Goal: Information Seeking & Learning: Learn about a topic

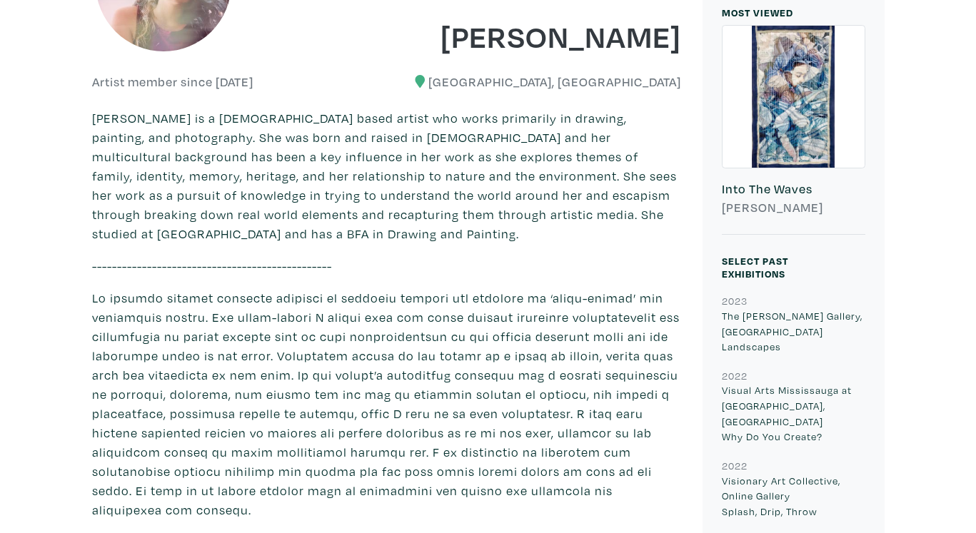
scroll to position [341, 0]
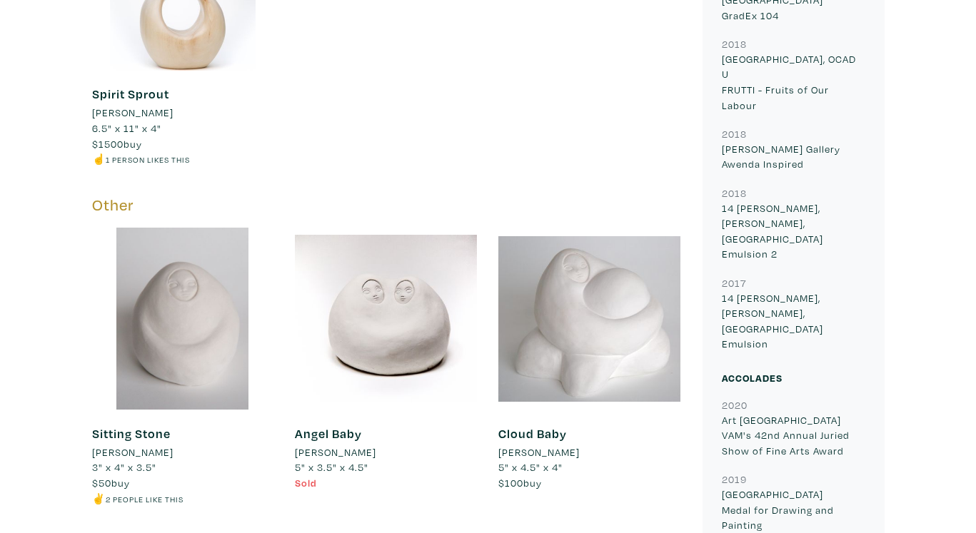
scroll to position [1504, 0]
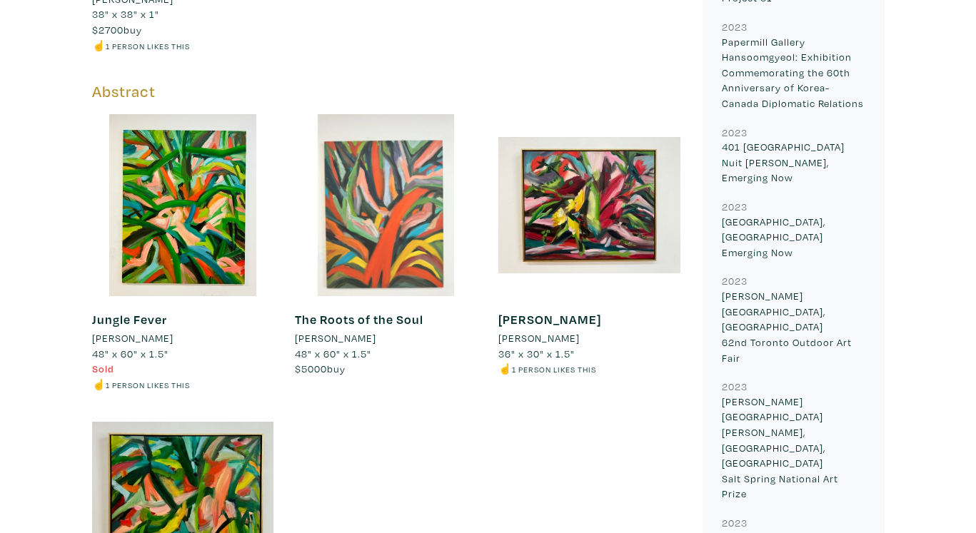
scroll to position [1213, 0]
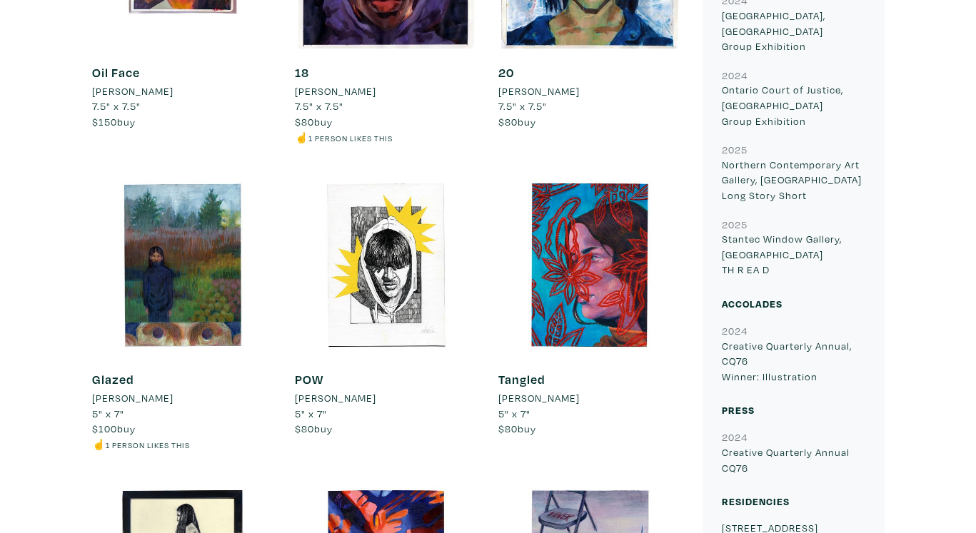
scroll to position [799, 0]
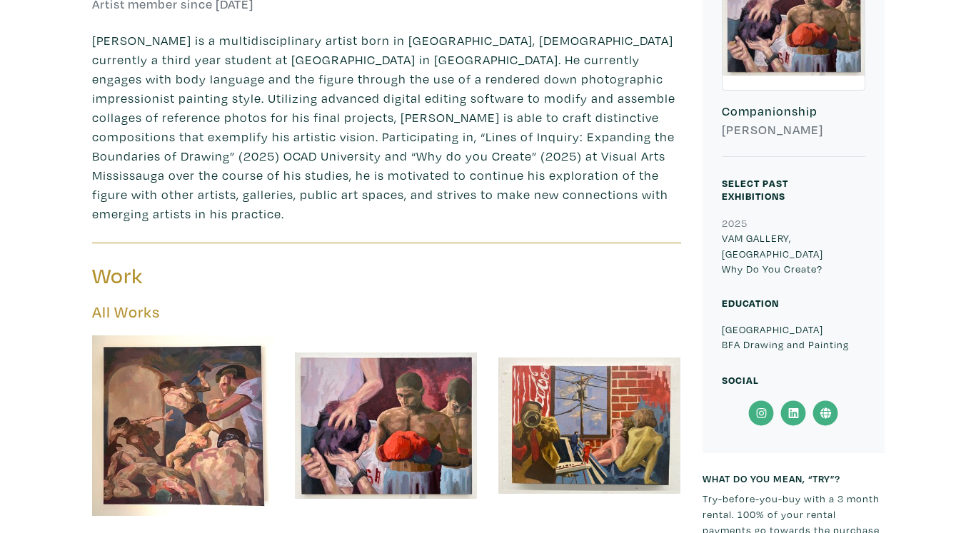
scroll to position [423, 0]
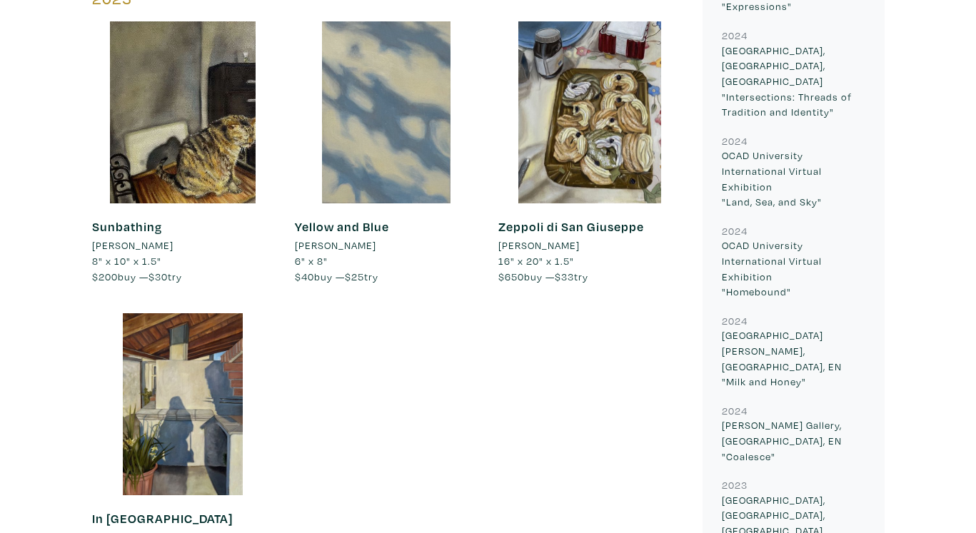
scroll to position [1357, 0]
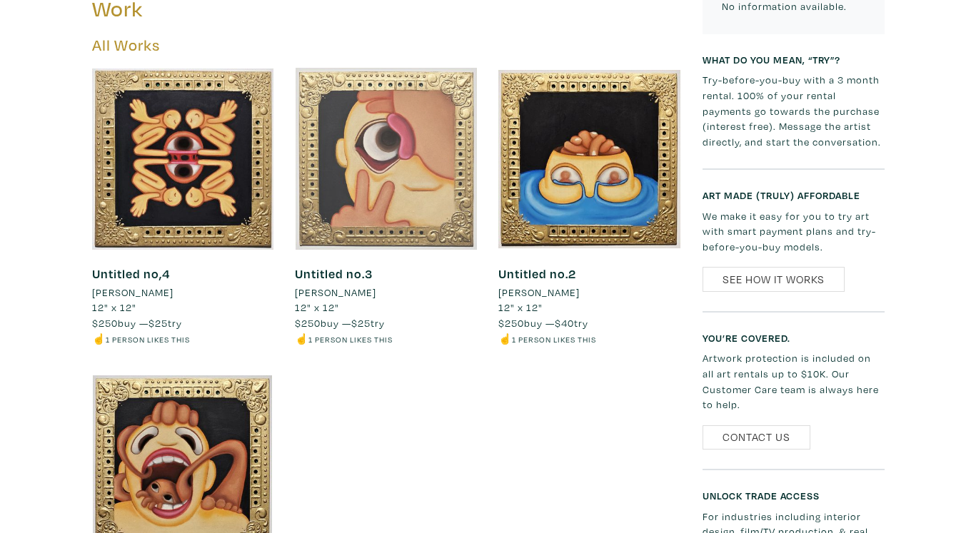
scroll to position [632, 0]
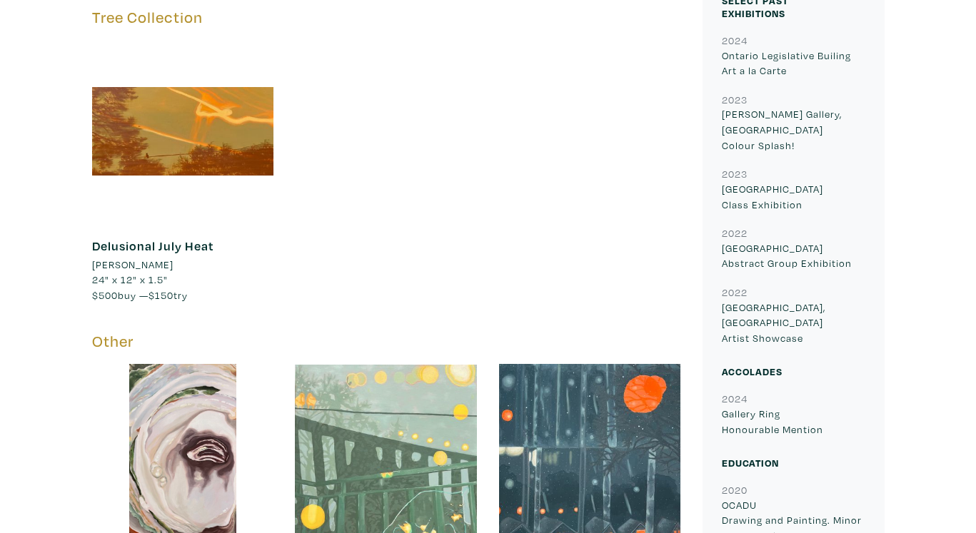
scroll to position [749, 0]
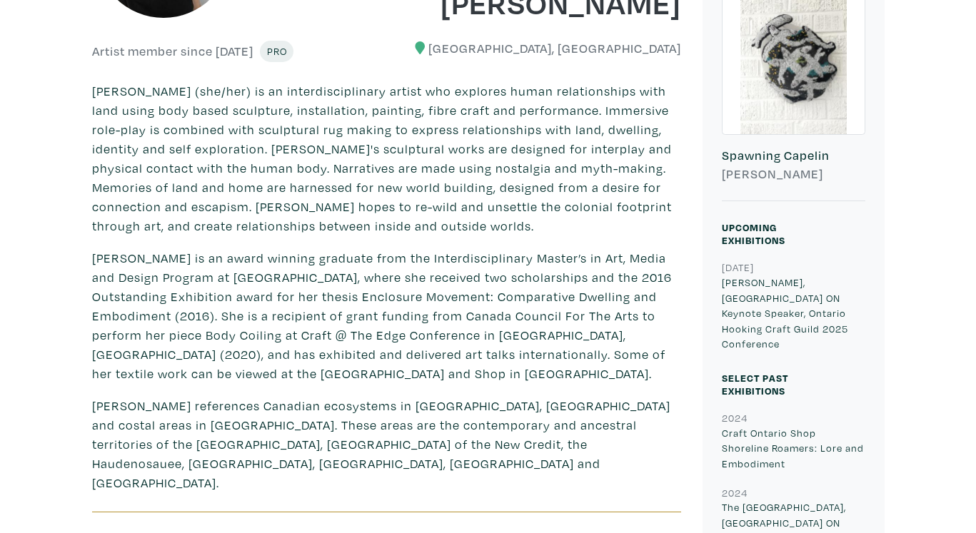
scroll to position [375, 0]
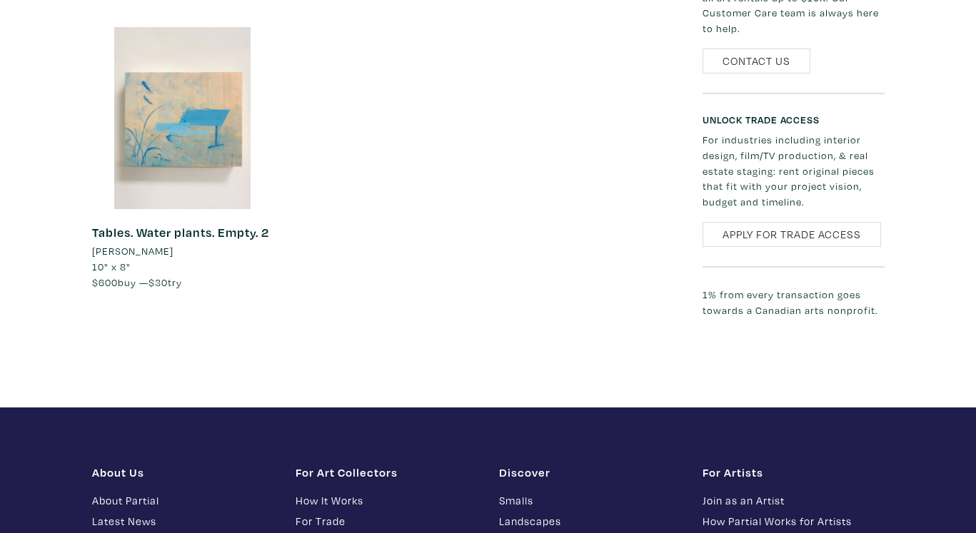
scroll to position [1574, 0]
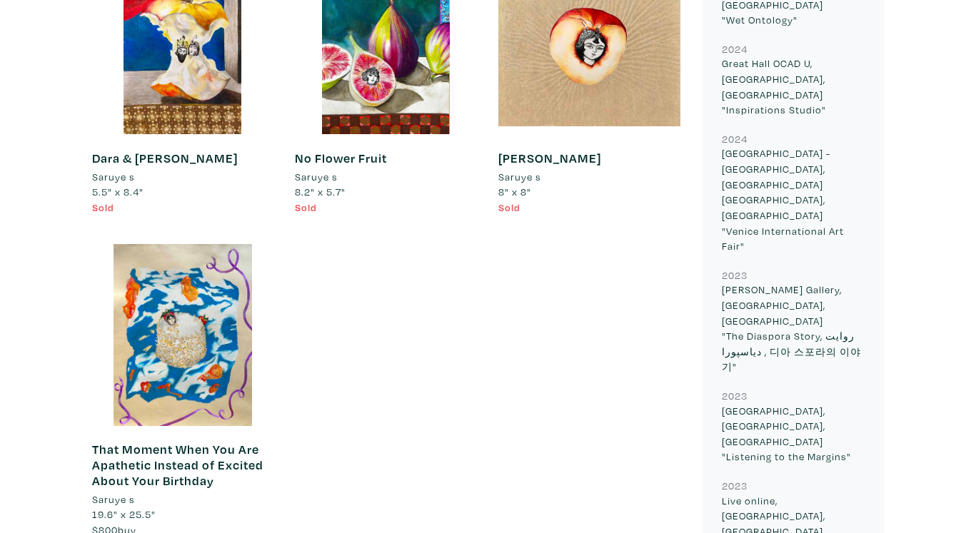
scroll to position [1119, 0]
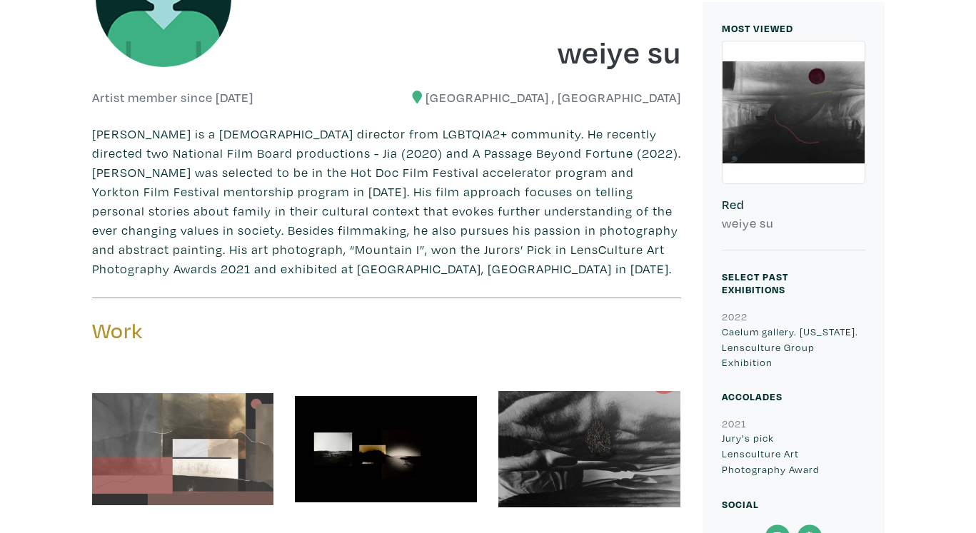
scroll to position [328, 0]
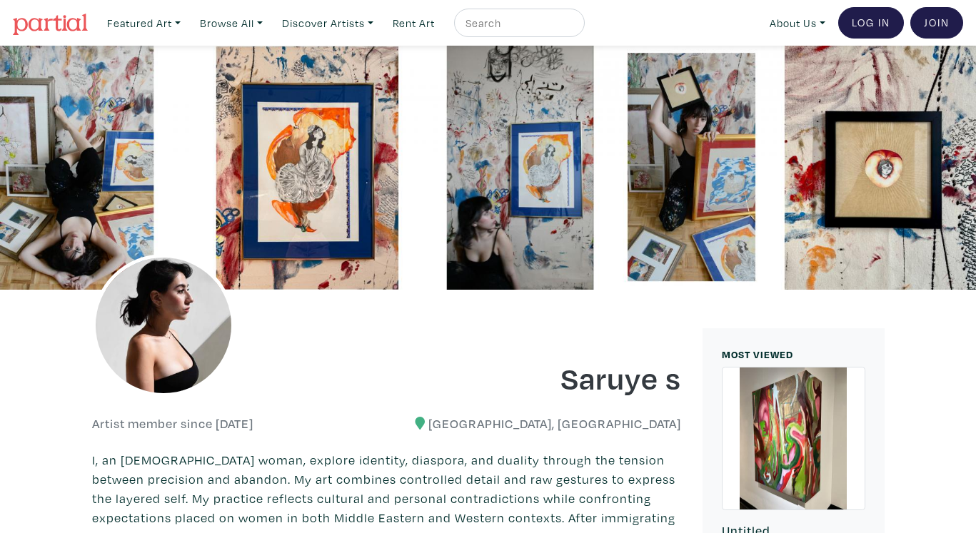
scroll to position [1119, 0]
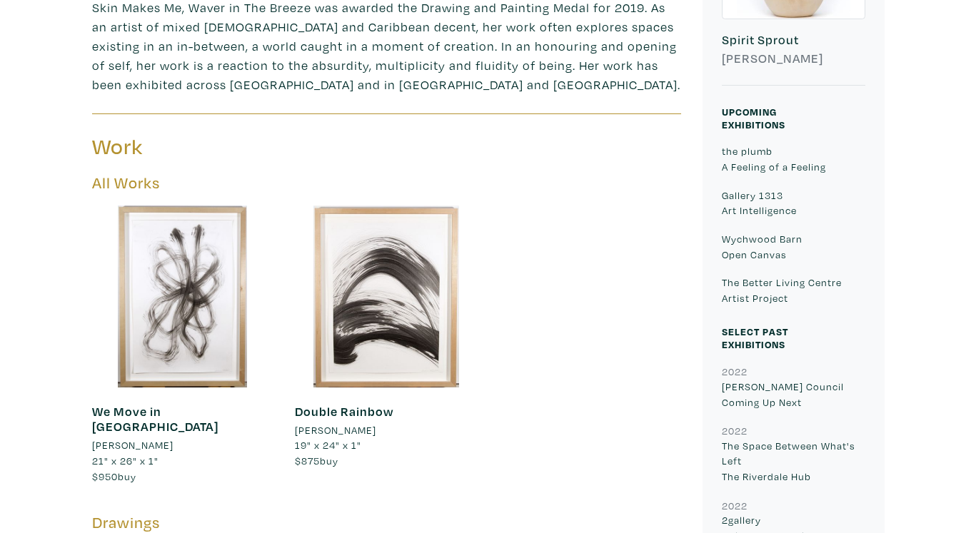
scroll to position [490, 0]
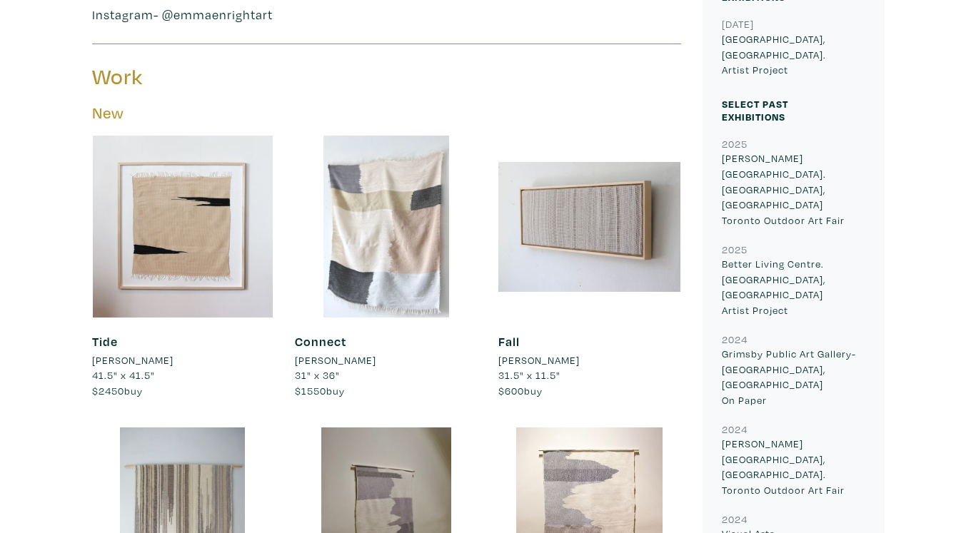
scroll to position [609, 0]
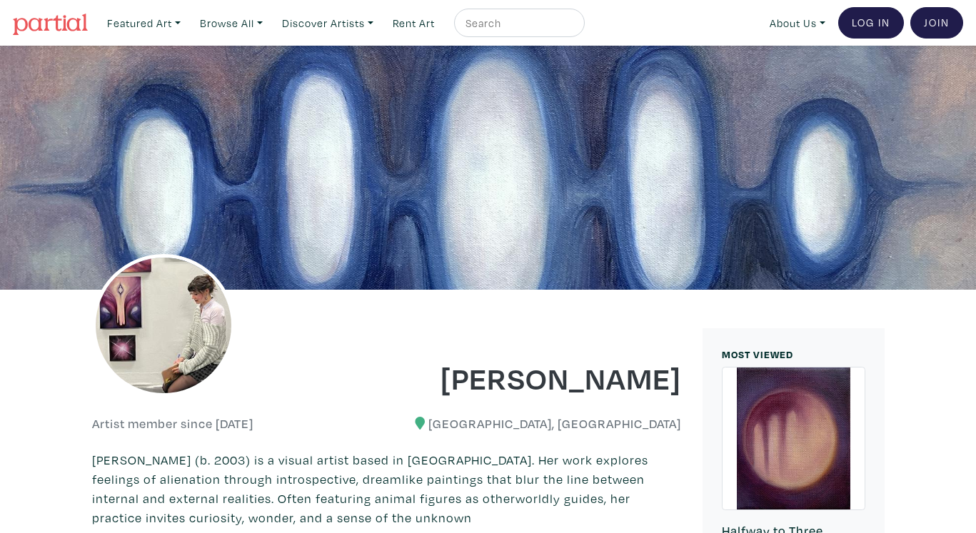
click at [496, 23] on input "text" at bounding box center [517, 23] width 107 height 18
type input "sue"
click at [574, 27] on button "submit" at bounding box center [574, 27] width 0 height 0
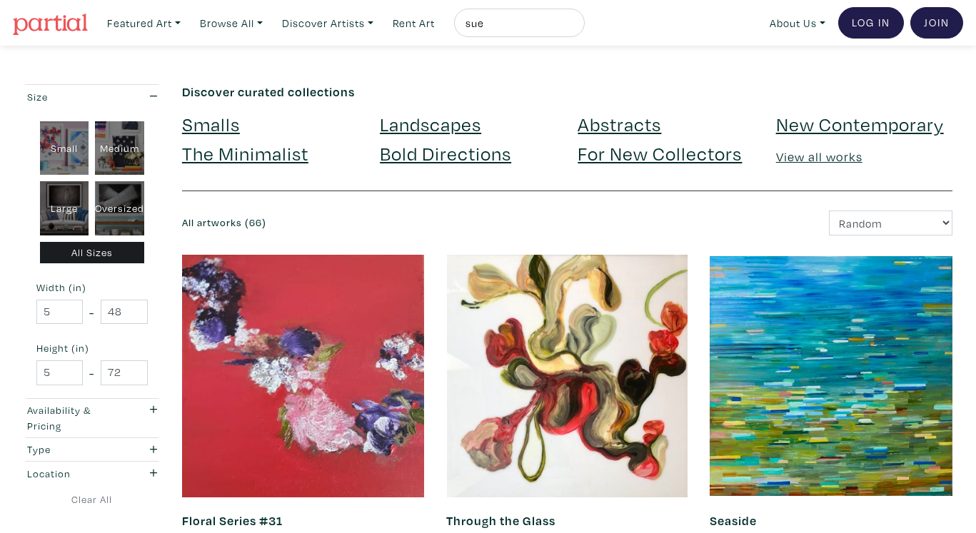
drag, startPoint x: 503, startPoint y: 21, endPoint x: 470, endPoint y: 21, distance: 32.8
click at [472, 21] on div "sue" at bounding box center [519, 23] width 131 height 29
drag, startPoint x: 509, startPoint y: 24, endPoint x: 467, endPoint y: 19, distance: 41.7
click at [467, 19] on div "w" at bounding box center [519, 23] width 131 height 29
click at [480, 23] on input "w" at bounding box center [517, 23] width 107 height 18
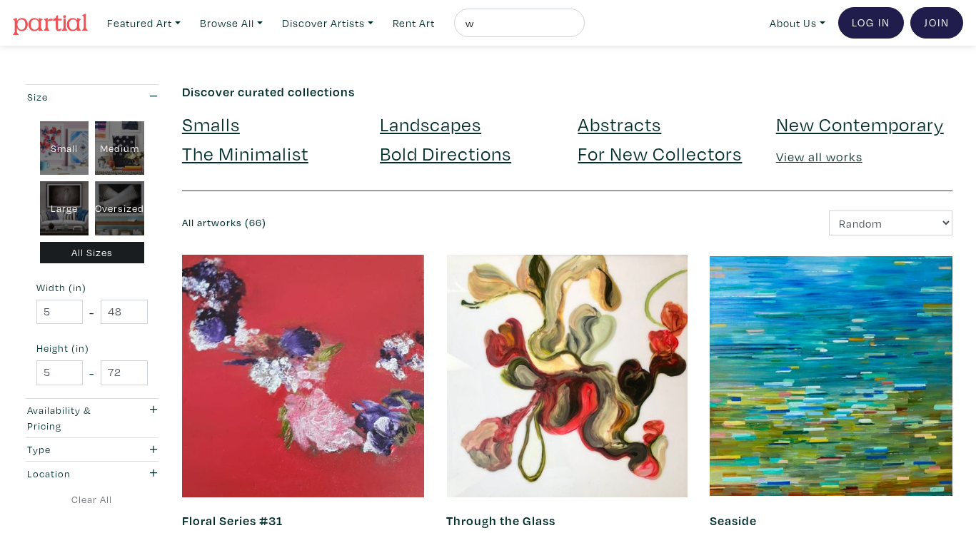
click at [480, 23] on input "w" at bounding box center [517, 23] width 107 height 18
paste input "Weiye Su"
type input "Weiye Su"
click at [574, 27] on button "submit" at bounding box center [574, 27] width 0 height 0
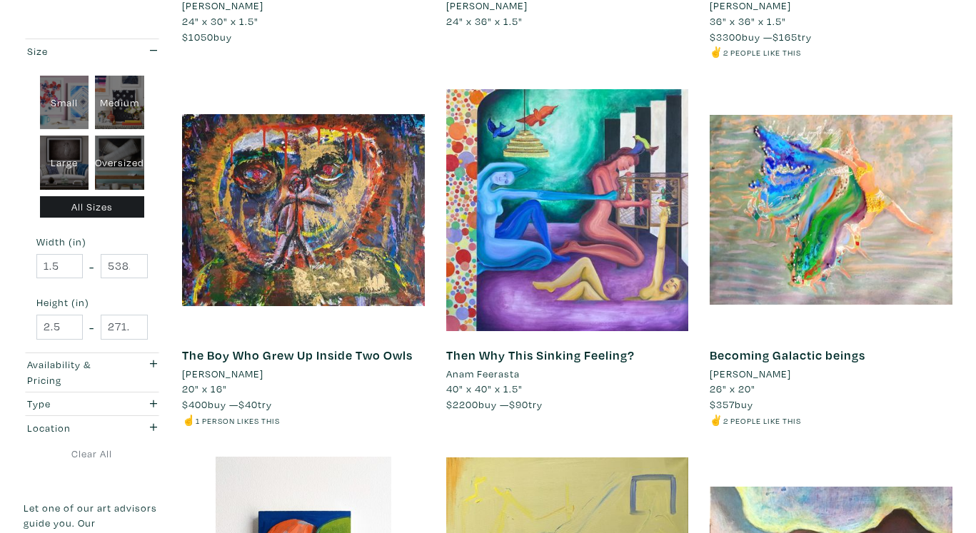
scroll to position [1624, 0]
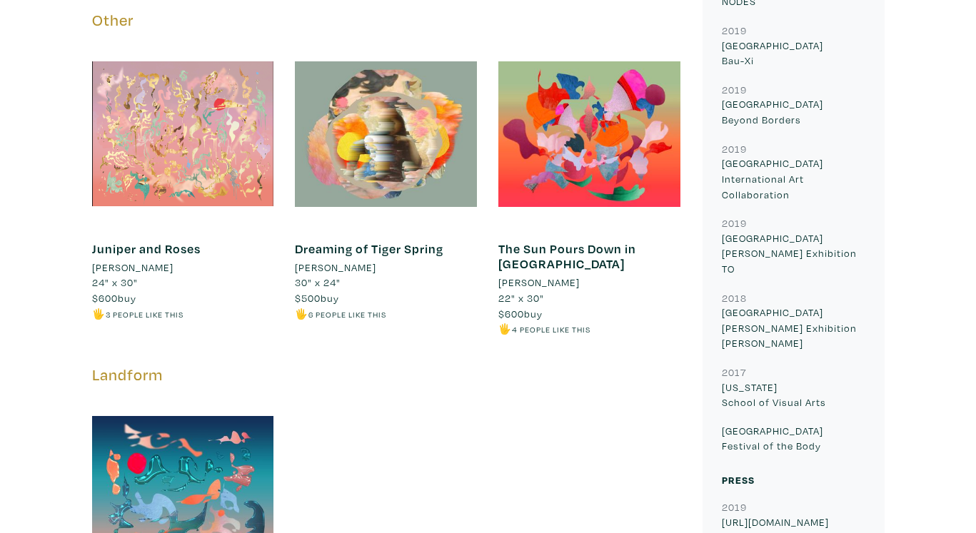
scroll to position [714, 0]
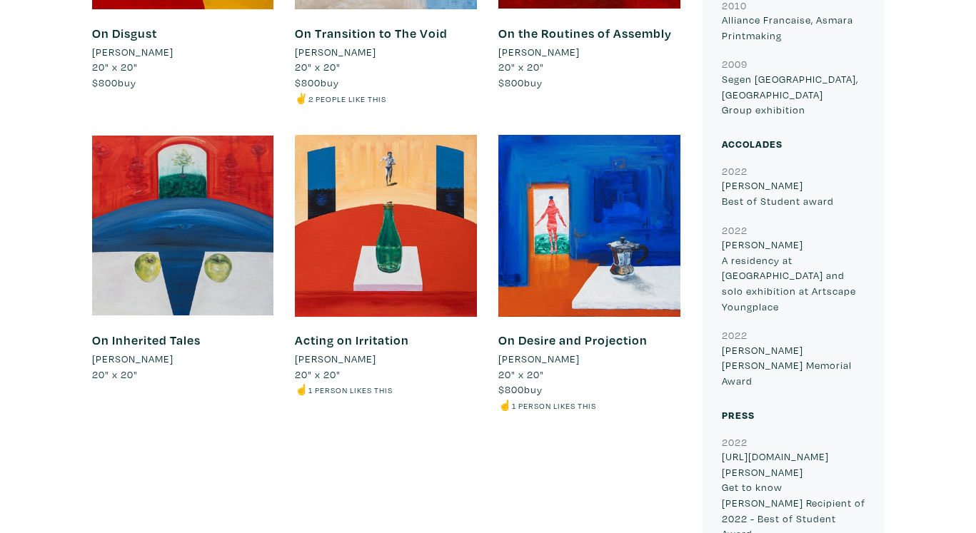
scroll to position [925, 0]
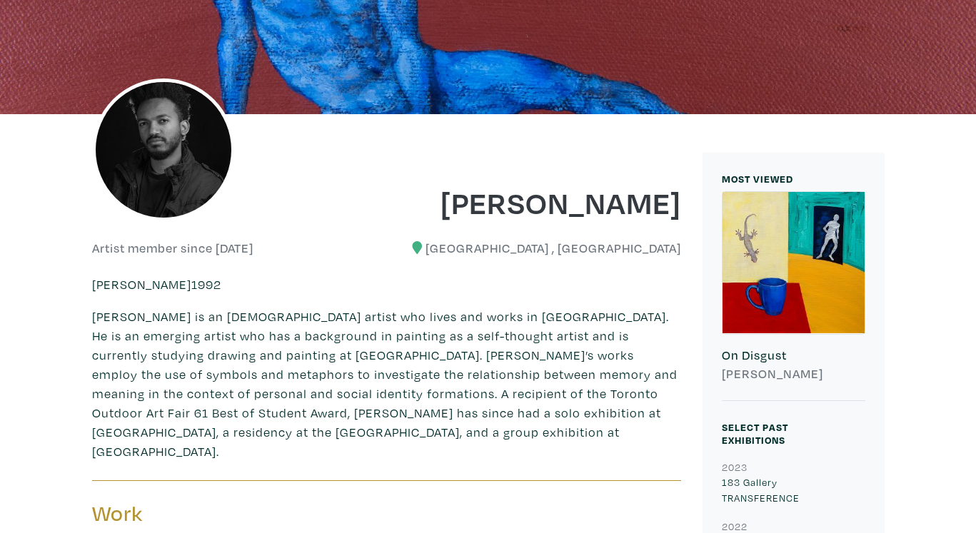
scroll to position [174, 0]
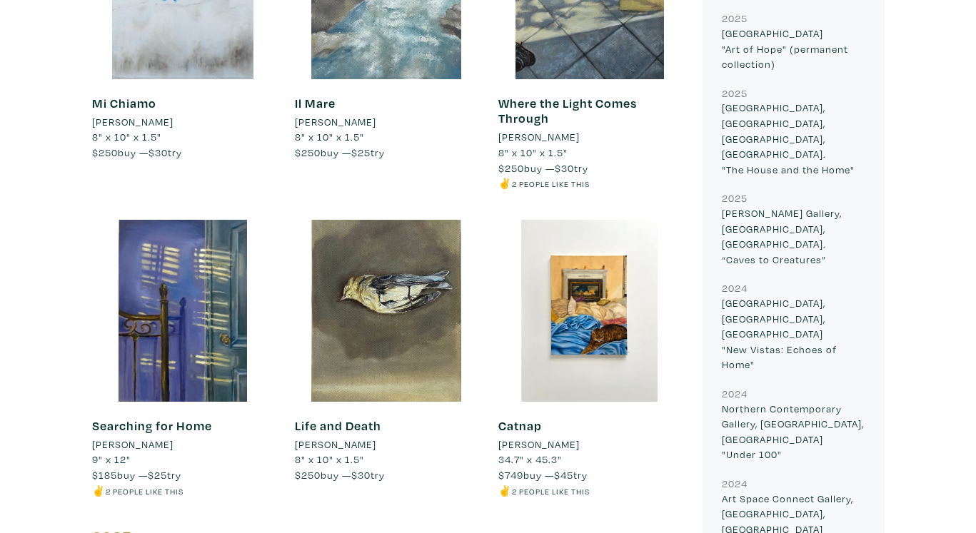
scroll to position [826, 0]
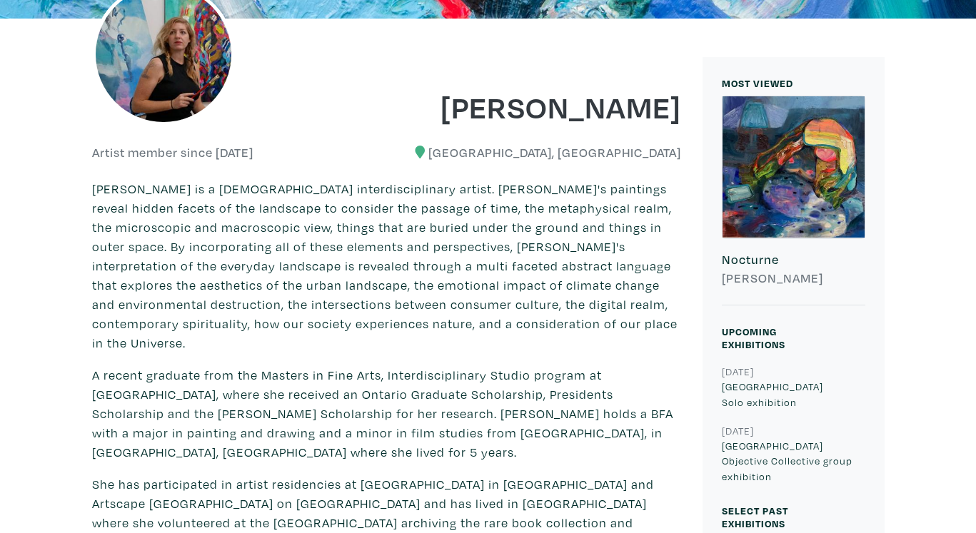
scroll to position [272, 0]
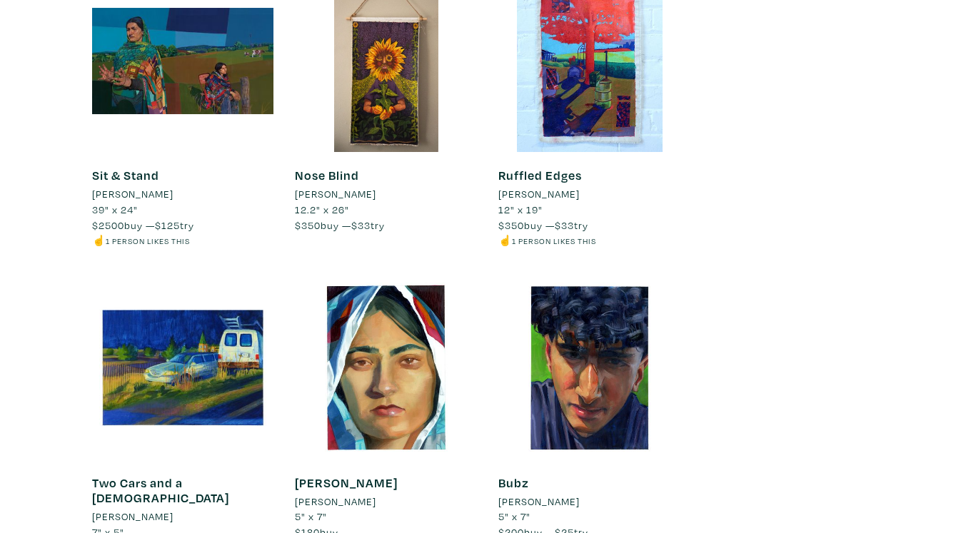
scroll to position [2259, 0]
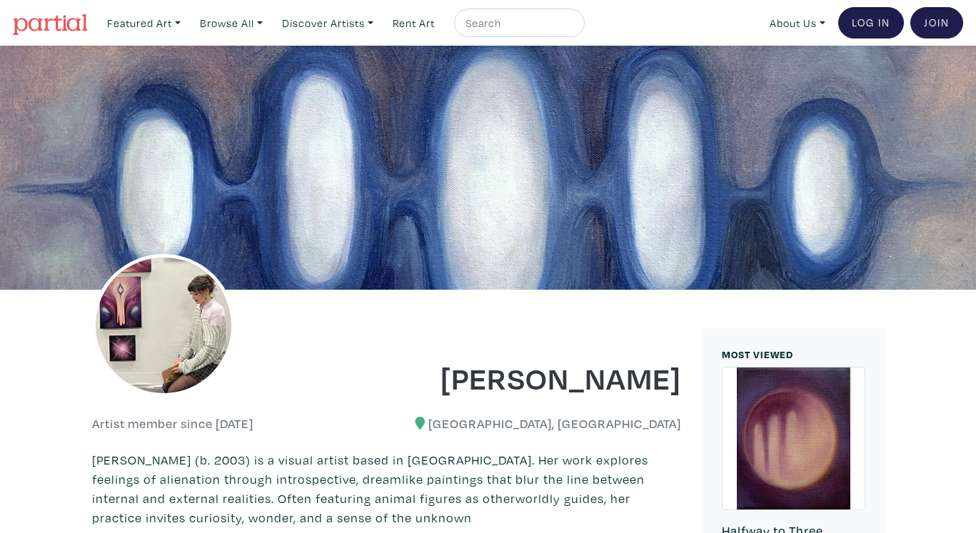
click at [525, 23] on input "text" at bounding box center [517, 23] width 107 height 18
paste input "17. [GEOGRAPHIC_DATA]"
drag, startPoint x: 497, startPoint y: 22, endPoint x: 408, endPoint y: 24, distance: 88.5
click at [408, 24] on ul "Featured Art Smalls Landscapes Abstracts New Contemporary The Minimalist Bold D…" at bounding box center [343, 23] width 484 height 29
type input "Saruye"
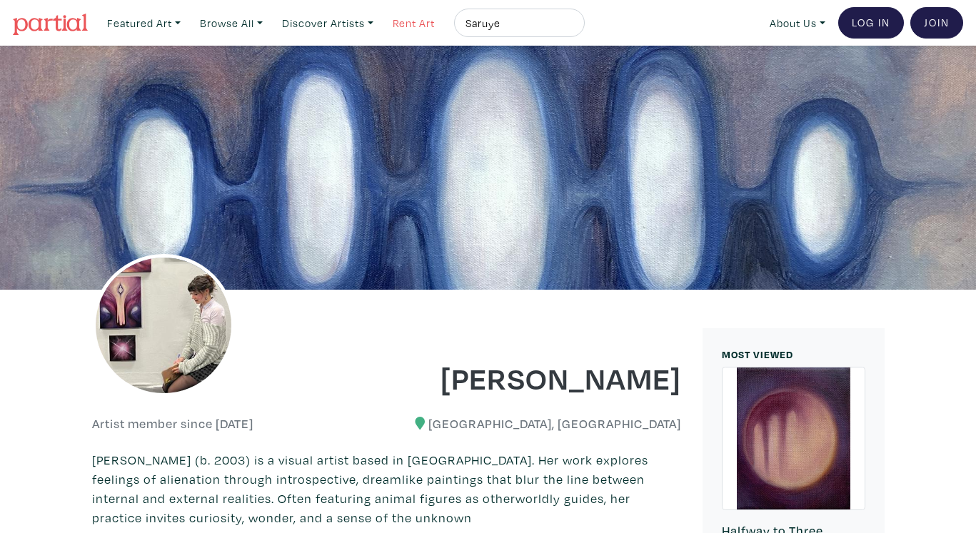
click at [574, 27] on button "submit" at bounding box center [574, 27] width 0 height 0
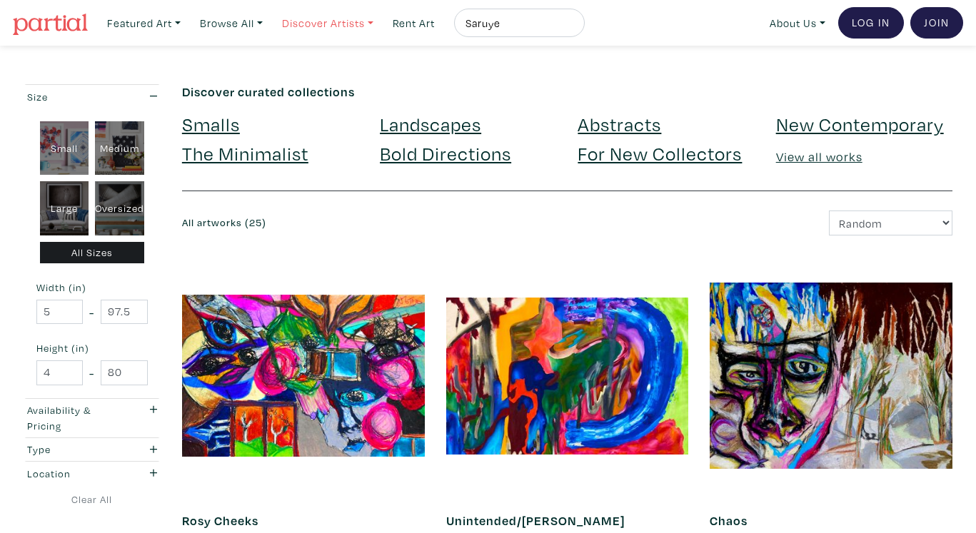
click at [318, 19] on link "Discover Artists" at bounding box center [327, 23] width 104 height 29
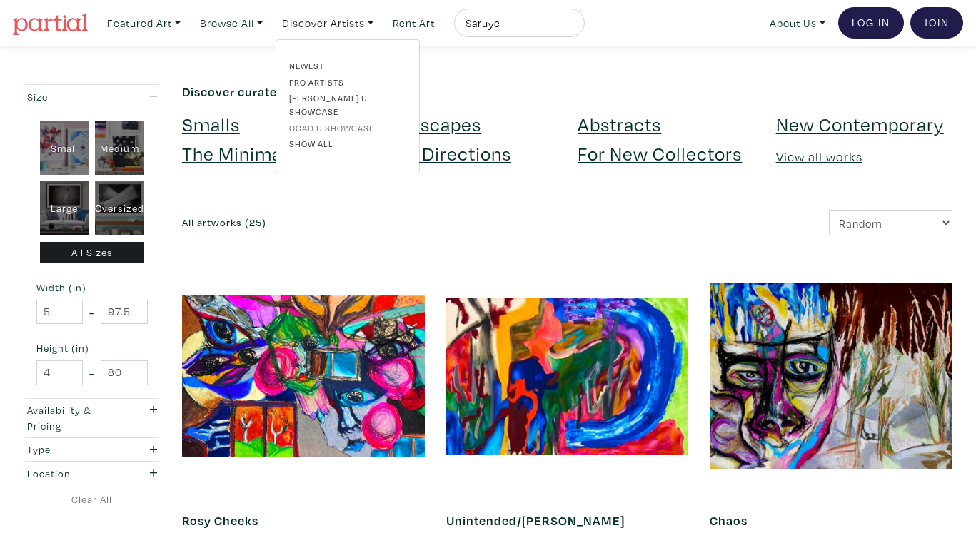
click at [323, 121] on link "OCAD U Showcase" at bounding box center [347, 127] width 117 height 13
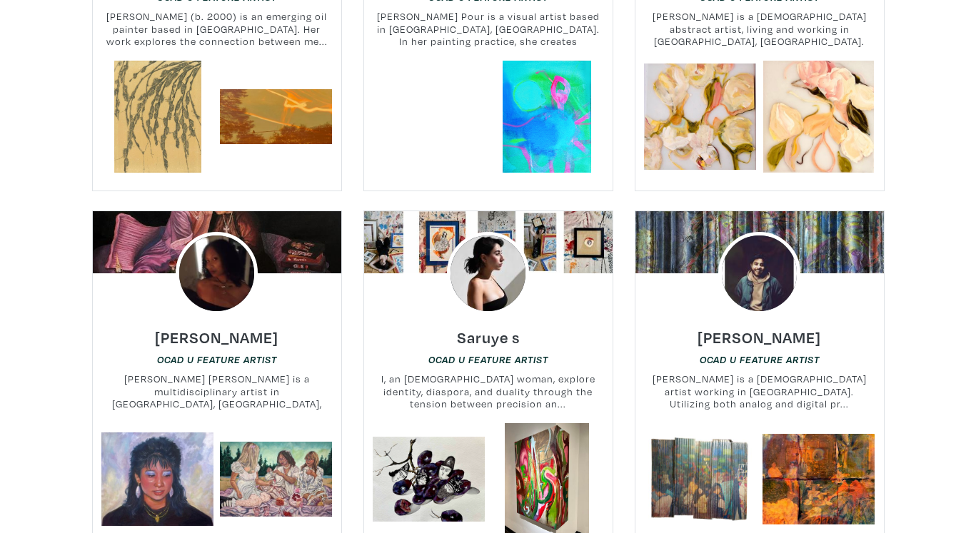
scroll to position [4010, 0]
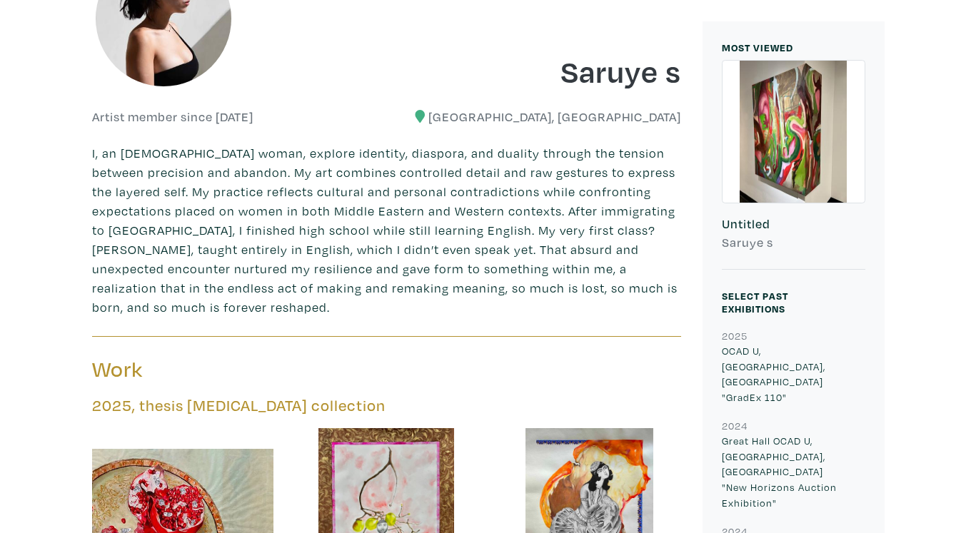
scroll to position [310, 0]
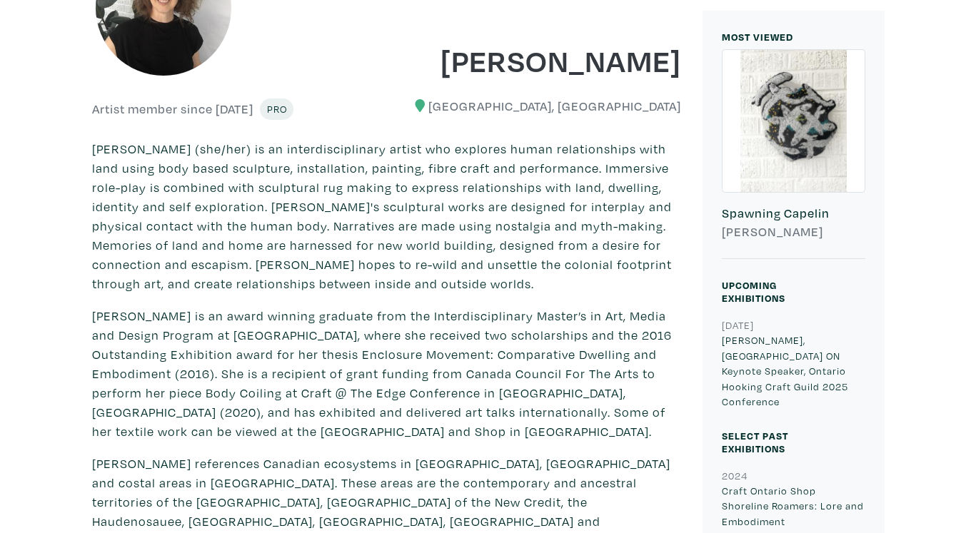
scroll to position [317, 0]
